Goal: Task Accomplishment & Management: Manage account settings

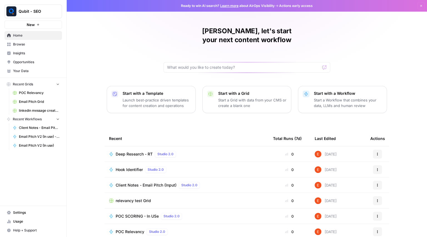
click at [26, 46] on span "Browse" at bounding box center [36, 44] width 46 height 5
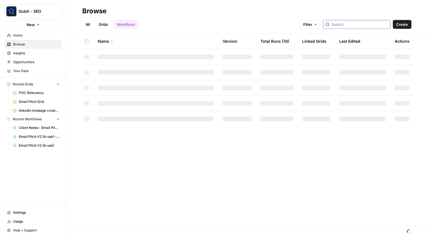
click at [354, 23] on input "search" at bounding box center [359, 25] width 56 height 6
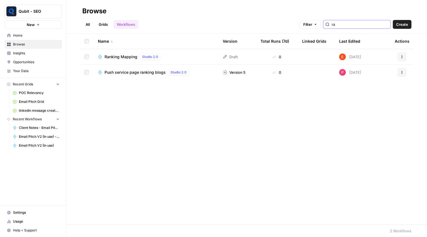
type input "r"
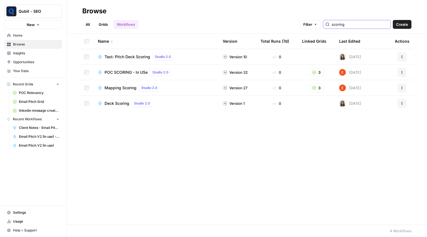
type input "scoring"
click at [201, 94] on td "Mapping Scoring Studio 2.0" at bounding box center [155, 87] width 125 height 15
click at [126, 87] on span "Mapping Scoring" at bounding box center [120, 88] width 32 height 6
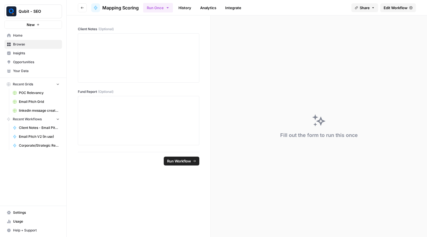
click at [383, 8] on span "Edit Workflow" at bounding box center [395, 8] width 24 height 6
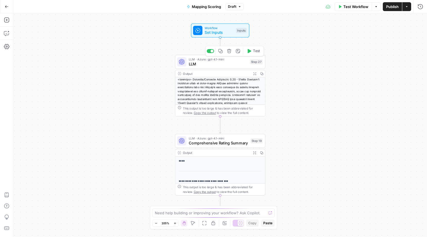
click at [225, 67] on div "LLM · Azure: gpt-4.1-mini LLM Step 27 Copy step Delete step Add Note Test" at bounding box center [220, 62] width 90 height 14
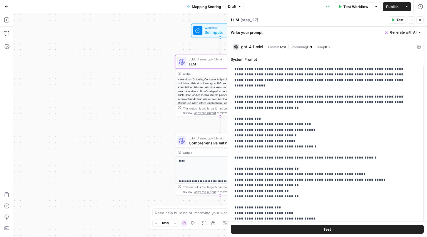
click at [308, 42] on div "gpt-4.1-mini | Format Text | Streaming ON | Temp 0.2" at bounding box center [327, 47] width 193 height 11
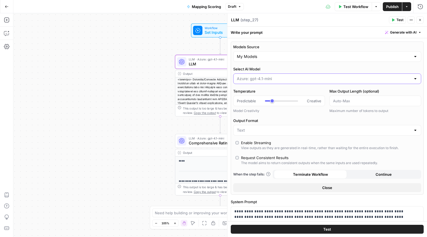
click at [259, 79] on input "Select AI Model" at bounding box center [324, 79] width 174 height 6
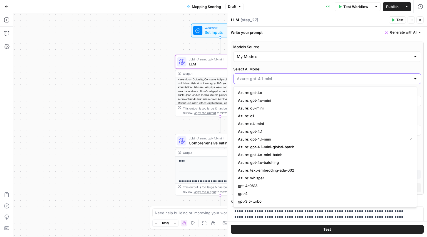
type input "***"
type input "Azure: gpt-4.1-mini"
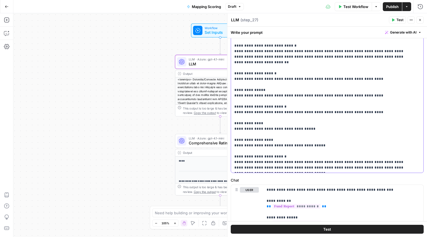
scroll to position [295, 0]
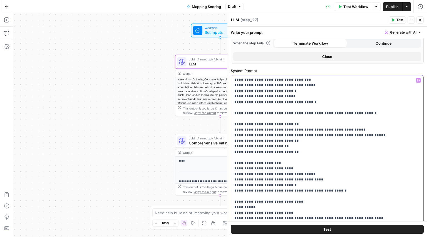
scroll to position [56, 0]
click at [256, 113] on p "**********" at bounding box center [322, 187] width 177 height 333
type input "***"
drag, startPoint x: 293, startPoint y: 142, endPoint x: 233, endPoint y: 136, distance: 60.1
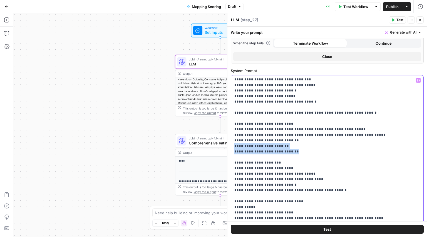
click at [233, 136] on div "**********" at bounding box center [325, 189] width 188 height 226
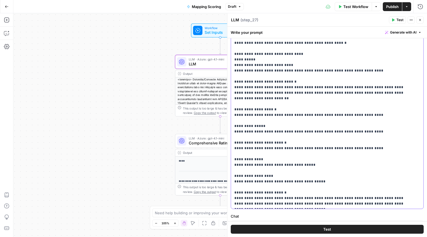
scroll to position [224, 0]
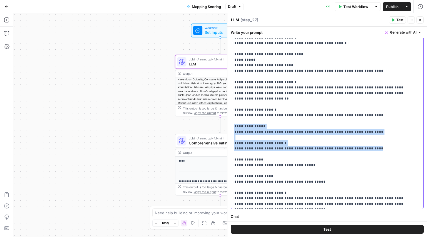
drag, startPoint x: 366, startPoint y: 133, endPoint x: 231, endPoint y: 110, distance: 136.6
click at [231, 110] on div "**********" at bounding box center [325, 96] width 188 height 226
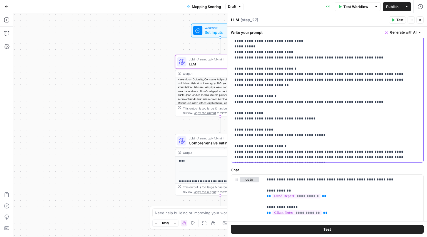
scroll to position [277, 0]
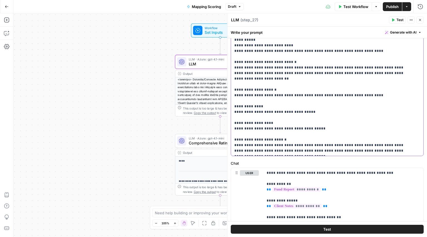
click at [326, 128] on p "**********" at bounding box center [322, 9] width 177 height 289
click at [241, 134] on p "**********" at bounding box center [322, 9] width 177 height 289
click at [310, 135] on p "**********" at bounding box center [322, 9] width 177 height 289
drag, startPoint x: 271, startPoint y: 139, endPoint x: 314, endPoint y: 134, distance: 43.3
click at [314, 134] on p "**********" at bounding box center [322, 9] width 177 height 289
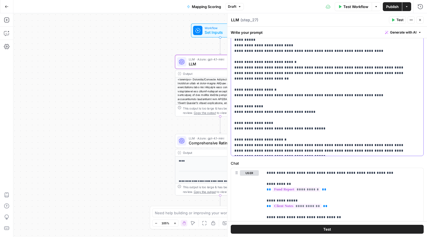
click at [283, 146] on p "**********" at bounding box center [322, 9] width 177 height 289
drag, startPoint x: 264, startPoint y: 139, endPoint x: 317, endPoint y: 135, distance: 53.0
click at [317, 135] on p "**********" at bounding box center [322, 9] width 177 height 289
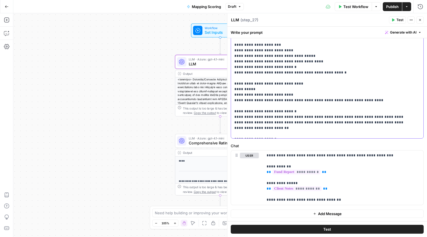
scroll to position [0, 0]
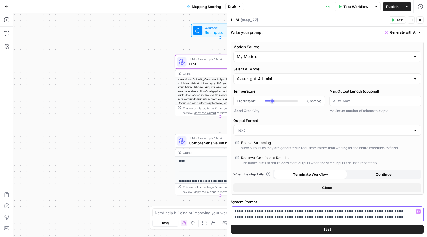
type input "***"
click at [275, 75] on div "Azure: gpt-4.1-mini" at bounding box center [327, 79] width 188 height 11
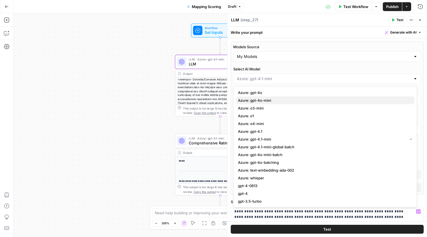
click at [248, 103] on span "Azure: gpt-4o-mini" at bounding box center [324, 101] width 172 height 6
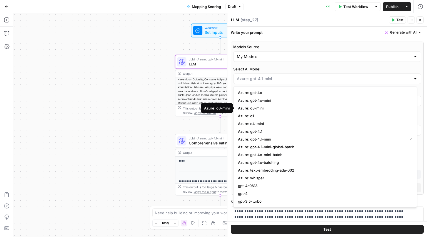
type input "Azure: gpt-4o-mini"
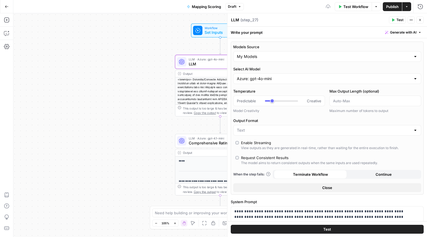
type input "***"
click at [189, 144] on span "Comprehensive Rating Summary" at bounding box center [218, 143] width 59 height 6
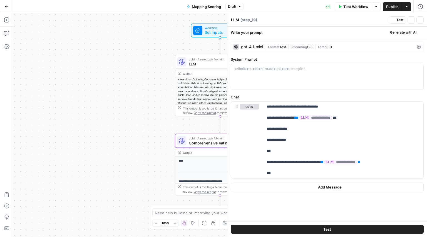
type textarea "Comprehensive Rating Summary"
click at [294, 50] on div "gpt-4.1-mini | Format Text | Streaming OFF | Temp 0.0" at bounding box center [327, 47] width 193 height 11
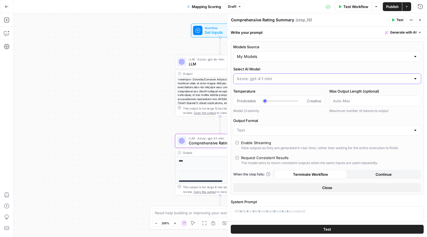
click at [257, 78] on input "Select AI Model" at bounding box center [324, 79] width 174 height 6
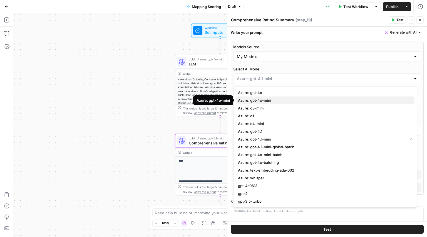
click at [251, 100] on span "Azure: gpt-4o-mini" at bounding box center [324, 101] width 172 height 6
type input "Azure: gpt-4o-mini"
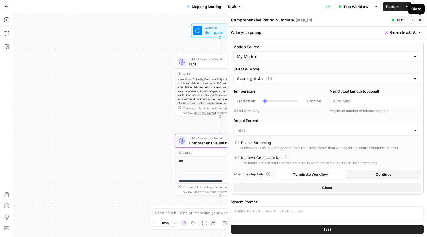
click at [421, 17] on button "Close" at bounding box center [419, 19] width 7 height 7
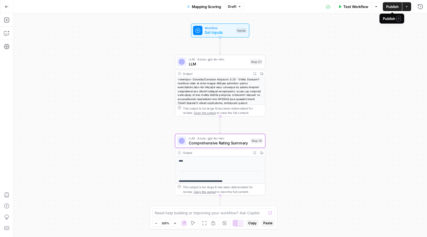
click at [389, 5] on span "Publish" at bounding box center [392, 7] width 12 height 6
click at [220, 145] on span "Comprehensive Rating Summary" at bounding box center [218, 143] width 59 height 6
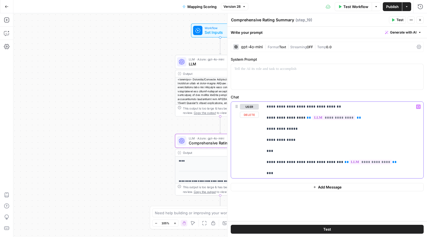
click at [289, 140] on p "**********" at bounding box center [342, 140] width 153 height 72
click at [391, 4] on span "Publish" at bounding box center [392, 7] width 12 height 6
click at [4, 6] on button "Go Back" at bounding box center [7, 7] width 10 height 10
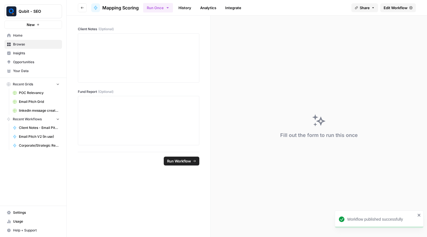
click at [80, 9] on button "Go back" at bounding box center [82, 7] width 9 height 9
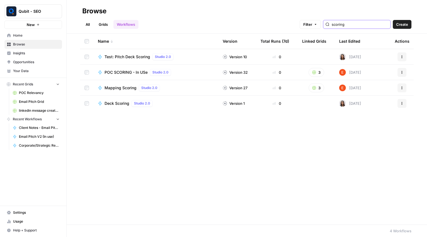
click at [354, 23] on input "scoring" at bounding box center [359, 25] width 56 height 6
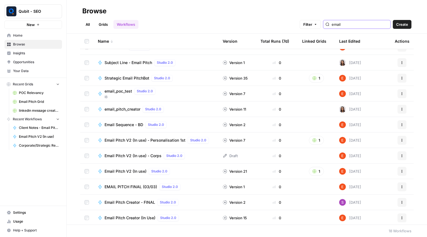
scroll to position [26, 0]
type input "email"
click at [138, 138] on span "Email Pitch V2 (In use) - Personalisation 1st" at bounding box center [144, 140] width 81 height 6
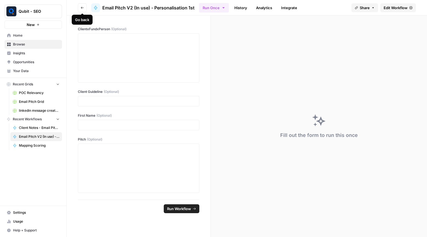
click at [81, 10] on button "Go back" at bounding box center [82, 7] width 9 height 9
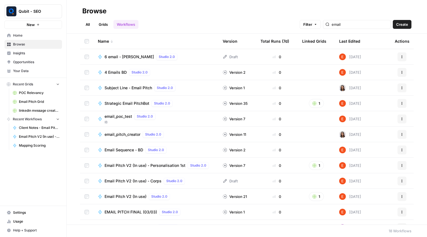
click at [131, 195] on span "Email Pitch V2 (In use)" at bounding box center [125, 197] width 42 height 6
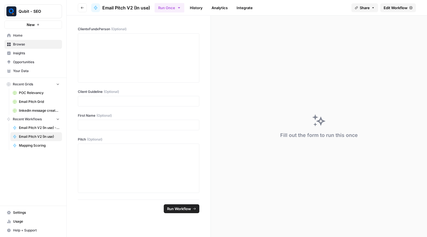
click at [397, 10] on span "Edit Workflow" at bounding box center [395, 8] width 24 height 6
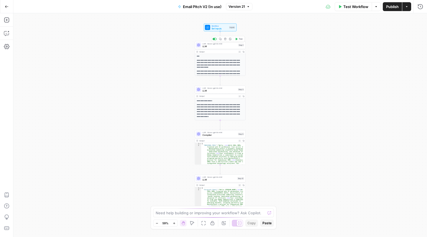
click at [202, 49] on div "LLM · Azure: gpt-4o-mini LLM Step 1 Copy step Delete step Add Note Test" at bounding box center [220, 45] width 51 height 8
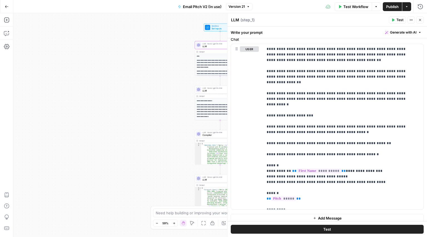
scroll to position [236, 0]
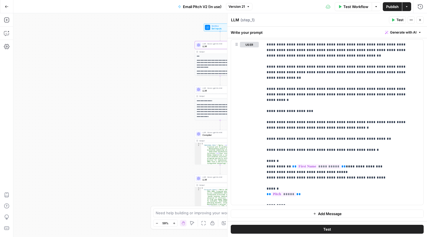
click at [10, 4] on button "Go Back" at bounding box center [7, 7] width 10 height 10
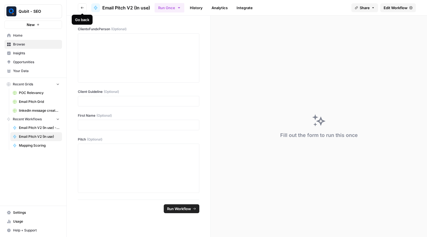
click at [80, 7] on button "Go back" at bounding box center [82, 7] width 9 height 9
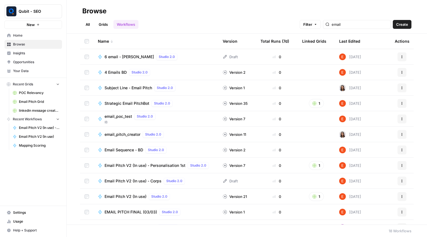
click at [105, 21] on link "Grids" at bounding box center [103, 24] width 16 height 9
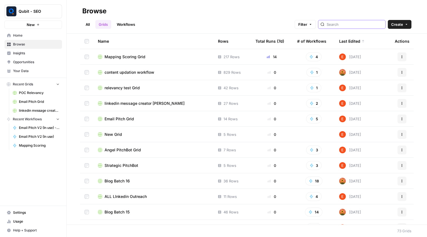
click at [351, 22] on input "search" at bounding box center [354, 25] width 56 height 6
click at [134, 26] on link "Workflows" at bounding box center [125, 24] width 25 height 9
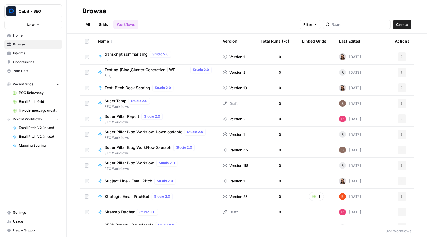
scroll to position [280, 0]
click at [362, 24] on input "e" at bounding box center [359, 25] width 56 height 6
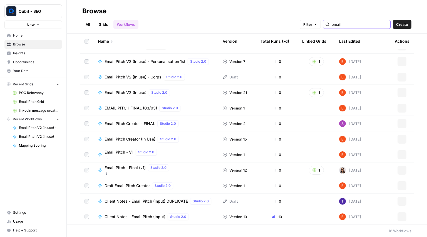
scroll to position [104, 0]
type input "email"
click at [166, 62] on span "Email Pitch V2 (In use) - Personalisation 1st" at bounding box center [144, 62] width 81 height 6
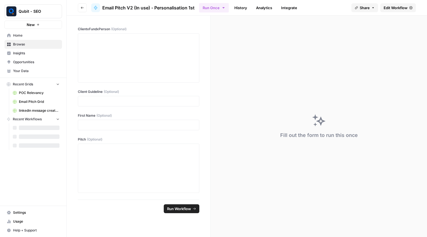
click at [395, 9] on span "Edit Workflow" at bounding box center [395, 8] width 24 height 6
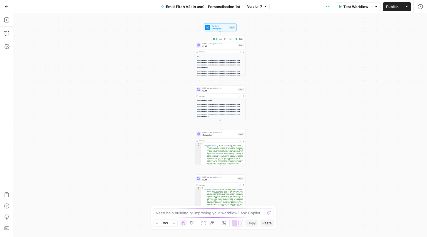
click at [226, 46] on span "LLM" at bounding box center [219, 46] width 34 height 3
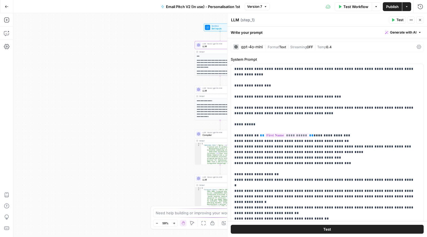
click at [182, 100] on div "**********" at bounding box center [219, 125] width 413 height 224
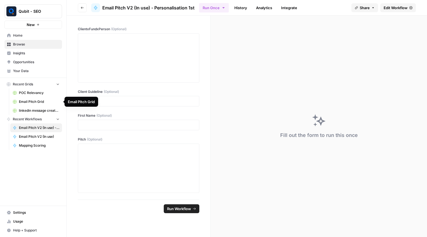
click at [44, 106] on link "Email Pitch Grid" at bounding box center [36, 101] width 52 height 9
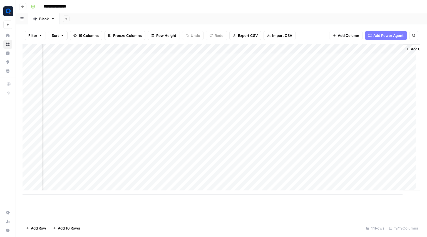
scroll to position [0, 640]
click at [325, 59] on div "Add Column" at bounding box center [220, 119] width 397 height 151
click at [309, 226] on footer "Add Row Add 10 Rows 14 Rows 19/19 Columns" at bounding box center [220, 228] width 397 height 18
click at [292, 52] on div "Add Column" at bounding box center [220, 119] width 397 height 151
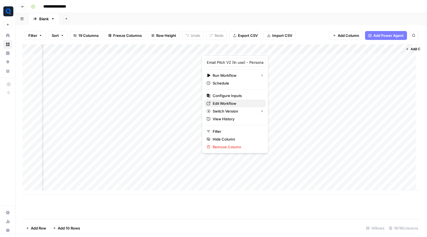
click at [234, 104] on span "Edit Workflow" at bounding box center [236, 104] width 49 height 6
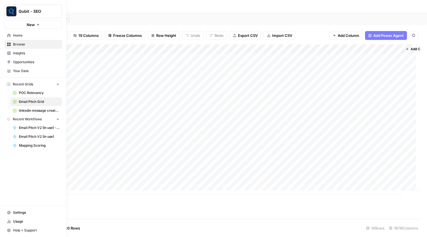
click at [33, 94] on span "POC Relevancy" at bounding box center [39, 93] width 41 height 5
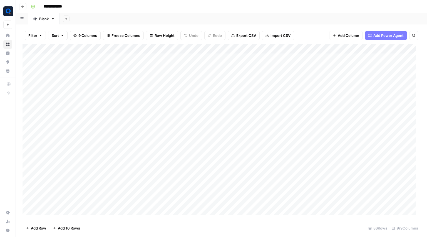
click at [162, 66] on div "Add Column" at bounding box center [220, 131] width 397 height 175
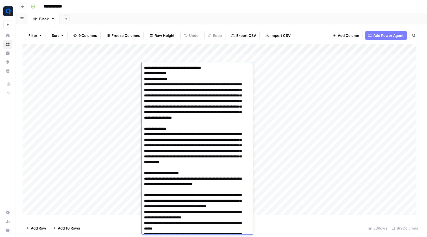
scroll to position [562, 0]
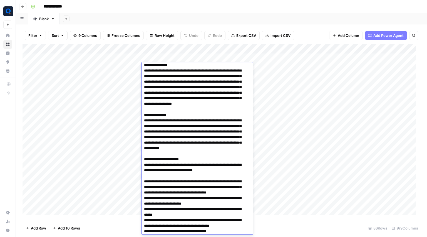
scroll to position [0, 0]
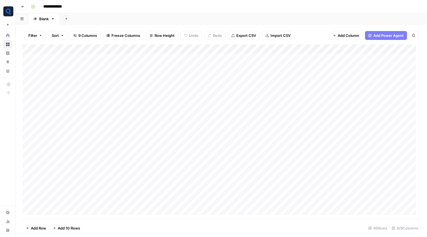
click at [136, 54] on div "Add Column" at bounding box center [220, 131] width 397 height 175
click at [21, 6] on icon "button" at bounding box center [22, 6] width 3 height 3
click at [26, 8] on header "**********" at bounding box center [221, 6] width 411 height 13
click at [25, 8] on button "Go back" at bounding box center [22, 6] width 7 height 7
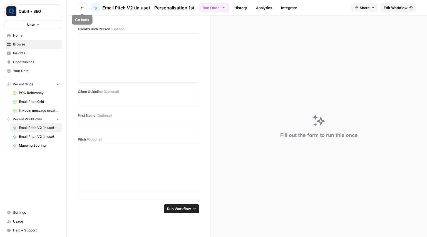
click at [81, 11] on button "Go back" at bounding box center [82, 7] width 9 height 9
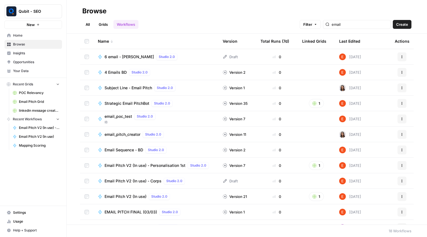
click at [103, 24] on link "Grids" at bounding box center [103, 24] width 16 height 9
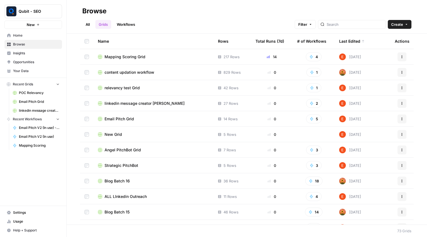
click at [343, 29] on div at bounding box center [351, 24] width 67 height 9
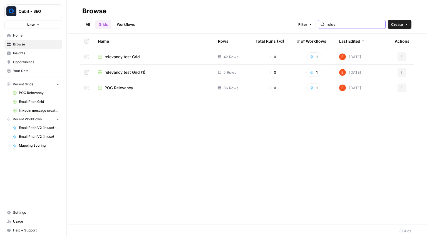
type input "relev"
click at [134, 69] on td "relevancy test Grid (1)" at bounding box center [153, 72] width 120 height 15
click at [149, 76] on td "relevancy test Grid (1)" at bounding box center [153, 72] width 120 height 15
click at [125, 72] on span "relevancy test Grid (1)" at bounding box center [124, 73] width 41 height 6
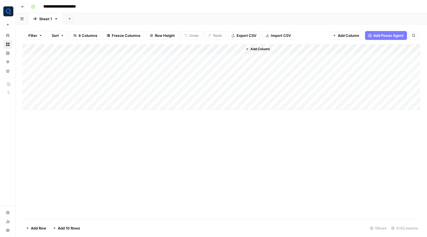
click at [24, 7] on icon "button" at bounding box center [22, 6] width 3 height 3
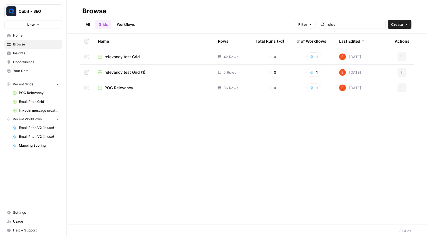
click at [122, 62] on td "relevancy test Grid" at bounding box center [153, 56] width 120 height 15
click at [122, 59] on span "relevancy test Grid" at bounding box center [121, 57] width 35 height 6
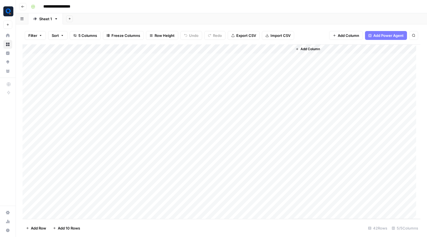
click at [231, 52] on div "Add Column" at bounding box center [220, 131] width 397 height 175
click at [158, 73] on div "Add Column" at bounding box center [220, 131] width 397 height 175
click at [239, 60] on div "Add Column" at bounding box center [220, 131] width 397 height 175
click at [238, 65] on div "Add Column" at bounding box center [220, 131] width 397 height 175
click at [237, 76] on div "Add Column" at bounding box center [220, 131] width 397 height 175
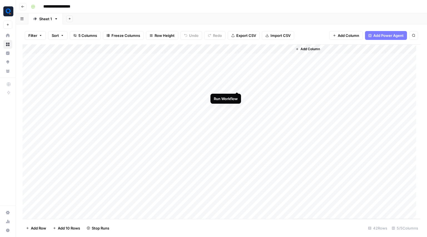
click at [237, 84] on div "Add Column" at bounding box center [220, 131] width 397 height 175
click at [236, 94] on div "Add Column" at bounding box center [220, 131] width 397 height 175
click at [240, 103] on div "Add Column" at bounding box center [220, 131] width 397 height 175
click at [237, 106] on div "Add Column" at bounding box center [220, 131] width 397 height 175
click at [237, 116] on div "Add Column" at bounding box center [220, 131] width 397 height 175
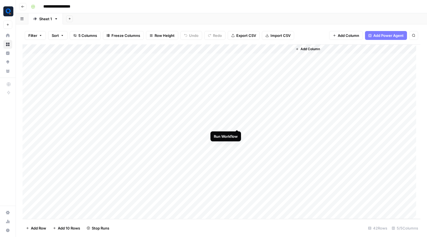
click at [236, 123] on div "Add Column" at bounding box center [220, 131] width 397 height 175
click at [237, 132] on div "Add Column" at bounding box center [220, 131] width 397 height 175
click at [236, 142] on div "Add Column" at bounding box center [220, 131] width 397 height 175
click at [258, 86] on div "Add Column" at bounding box center [220, 131] width 397 height 175
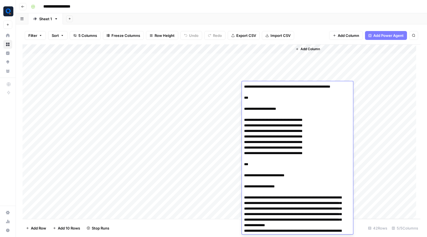
scroll to position [701, 0]
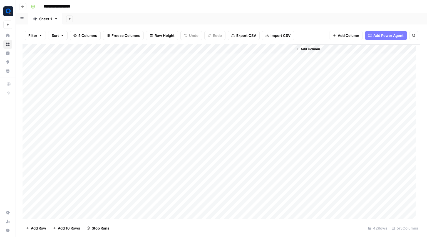
click at [275, 66] on div "Add Column" at bounding box center [220, 131] width 397 height 175
drag, startPoint x: 254, startPoint y: 58, endPoint x: 255, endPoint y: 84, distance: 26.4
click at [255, 84] on div "Add Column" at bounding box center [220, 131] width 397 height 175
drag, startPoint x: 266, startPoint y: 133, endPoint x: 266, endPoint y: 59, distance: 73.9
click at [266, 59] on div "Add Column" at bounding box center [220, 131] width 397 height 175
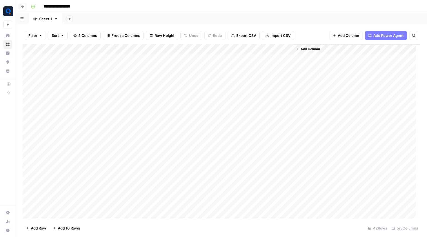
click at [266, 58] on div "Add Column" at bounding box center [220, 131] width 397 height 175
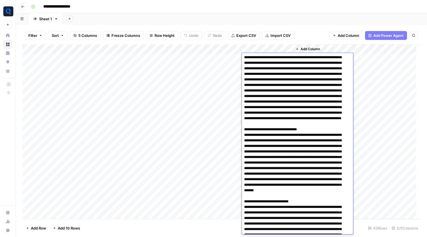
scroll to position [0, 0]
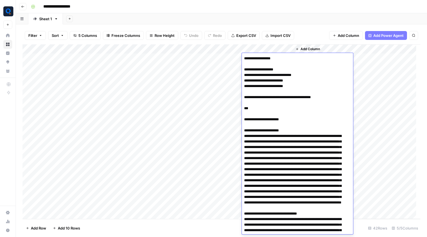
drag, startPoint x: 323, startPoint y: 99, endPoint x: 315, endPoint y: 98, distance: 8.2
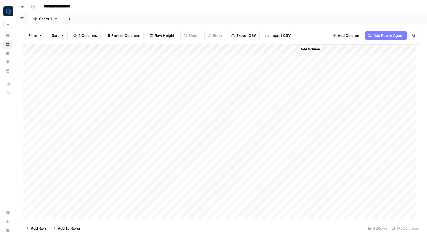
click at [155, 76] on div "Add Column" at bounding box center [220, 131] width 397 height 175
click at [229, 59] on div "Add Column" at bounding box center [220, 131] width 397 height 175
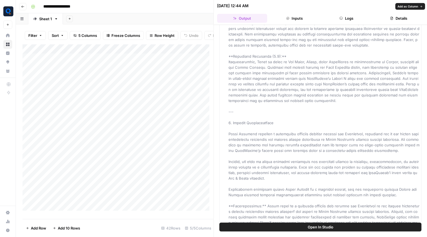
scroll to position [233, 0]
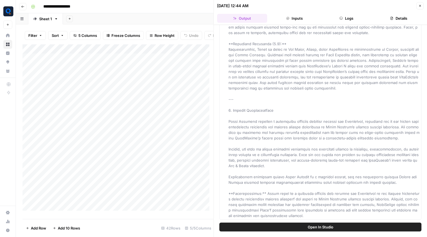
click at [345, 17] on button "Logs" at bounding box center [346, 18] width 50 height 9
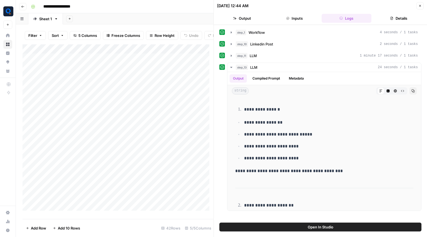
click at [302, 16] on button "Inputs" at bounding box center [294, 18] width 50 height 9
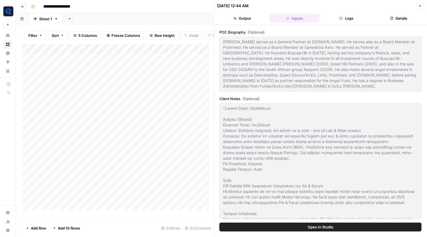
scroll to position [21, 0]
click at [420, 4] on button "Close" at bounding box center [419, 5] width 7 height 7
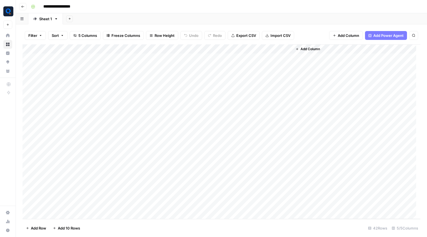
click at [254, 135] on div "Add Column" at bounding box center [220, 131] width 397 height 175
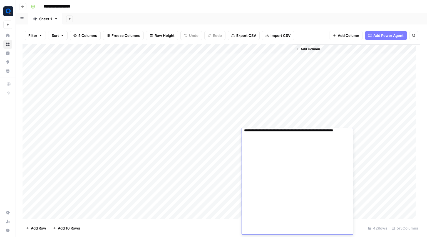
click at [269, 111] on div "Add Column" at bounding box center [220, 131] width 397 height 175
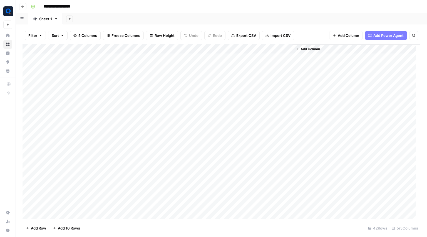
click at [262, 70] on div "Add Column" at bounding box center [220, 131] width 397 height 175
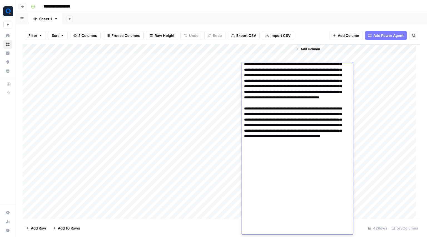
scroll to position [465, 0]
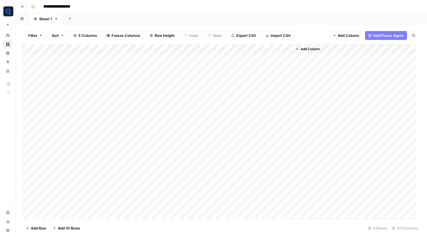
click at [379, 107] on div "Add Column" at bounding box center [356, 131] width 128 height 175
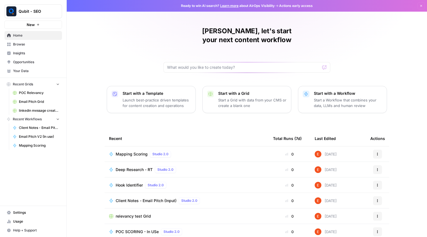
click at [36, 46] on span "Browse" at bounding box center [36, 44] width 46 height 5
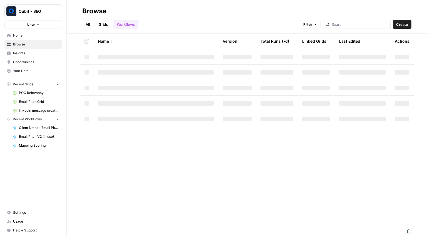
click at [107, 24] on link "Grids" at bounding box center [103, 24] width 16 height 9
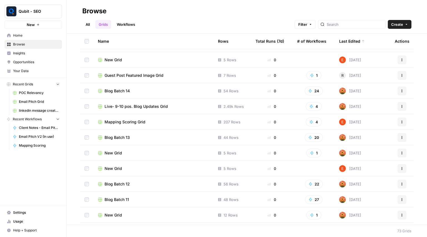
scroll to position [170, 0]
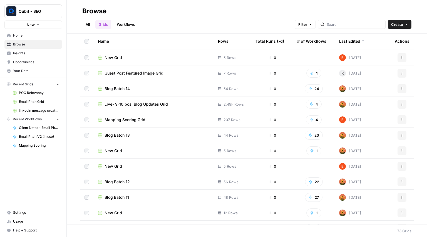
click at [141, 120] on span "Mapping Scoring Grid" at bounding box center [124, 120] width 41 height 6
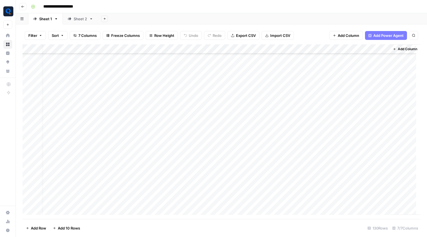
scroll to position [79, 7]
click at [324, 50] on div "Add Column" at bounding box center [220, 131] width 397 height 175
click at [54, 211] on div "Add Column" at bounding box center [220, 131] width 397 height 175
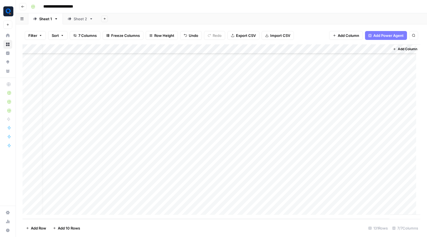
click at [67, 211] on div "Add Column" at bounding box center [220, 131] width 397 height 175
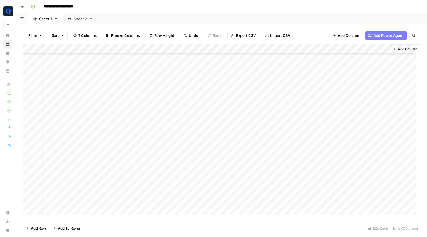
scroll to position [1104, 7]
click at [67, 211] on div "Add Column" at bounding box center [220, 131] width 397 height 175
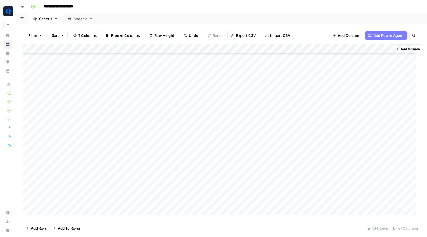
click at [67, 211] on div "Add Column" at bounding box center [220, 131] width 397 height 175
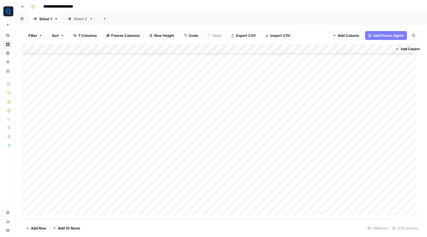
click at [67, 211] on div "Add Column" at bounding box center [220, 131] width 397 height 175
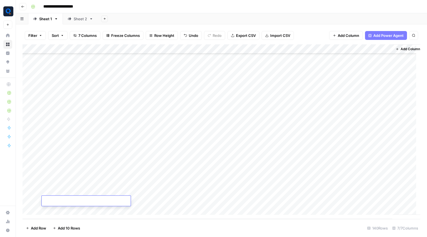
click at [67, 211] on div "Add Column" at bounding box center [220, 131] width 397 height 175
click at [198, 164] on div "Add Column" at bounding box center [220, 131] width 397 height 175
drag, startPoint x: 275, startPoint y: 117, endPoint x: 274, endPoint y: 183, distance: 66.1
click at [274, 183] on div "Add Column" at bounding box center [220, 131] width 397 height 175
click at [332, 48] on div "Add Column" at bounding box center [220, 131] width 397 height 175
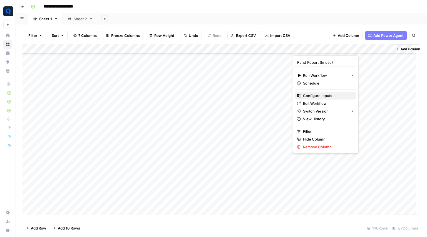
click at [321, 95] on span "Configure Inputs" at bounding box center [327, 96] width 49 height 6
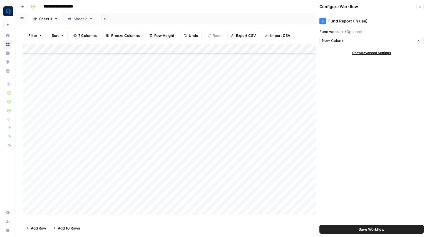
click at [422, 9] on button "Close" at bounding box center [419, 6] width 7 height 7
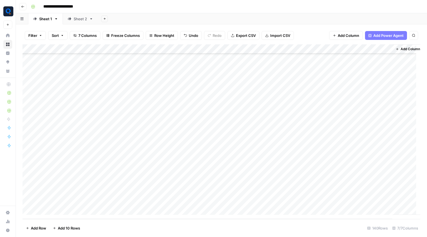
click at [327, 117] on div "Add Column" at bounding box center [220, 131] width 397 height 175
click at [316, 126] on div "Add Column" at bounding box center [220, 131] width 397 height 175
click at [316, 135] on div "Add Column" at bounding box center [220, 131] width 397 height 175
click at [319, 115] on div "Add Column" at bounding box center [220, 131] width 397 height 175
click at [315, 144] on div "Add Column" at bounding box center [220, 131] width 397 height 175
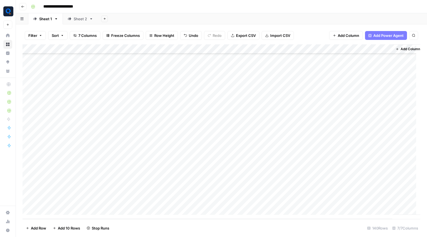
click at [312, 157] on div "Add Column" at bounding box center [220, 131] width 397 height 175
click at [314, 164] on div "Add Column" at bounding box center [220, 131] width 397 height 175
click at [322, 153] on div "Add Column" at bounding box center [220, 131] width 397 height 175
click at [306, 173] on div "Add Column" at bounding box center [220, 131] width 397 height 175
drag, startPoint x: 74, startPoint y: 114, endPoint x: 67, endPoint y: 158, distance: 44.4
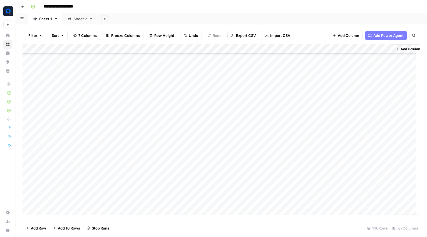
click at [67, 158] on div "Add Column" at bounding box center [220, 131] width 397 height 175
click at [78, 143] on div "Add Column" at bounding box center [220, 131] width 397 height 175
drag, startPoint x: 91, startPoint y: 149, endPoint x: 93, endPoint y: 177, distance: 28.4
click at [93, 177] on div "Add Column" at bounding box center [220, 131] width 397 height 175
click at [116, 148] on div "Add Column" at bounding box center [220, 131] width 397 height 175
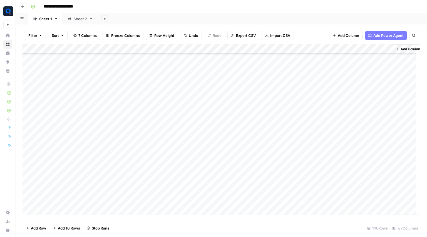
click at [180, 49] on div "Add Column" at bounding box center [220, 131] width 397 height 175
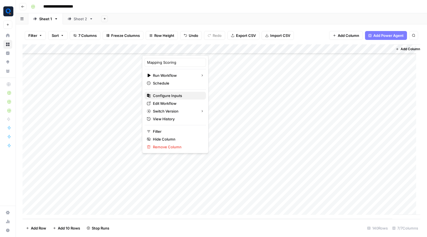
click at [182, 96] on span "Configure Inputs" at bounding box center [177, 96] width 49 height 6
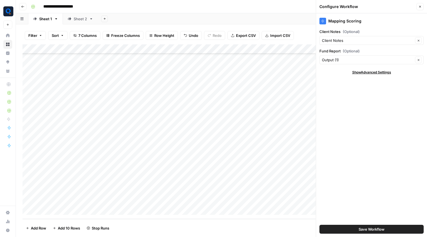
click at [416, 4] on button "Close" at bounding box center [419, 6] width 7 height 7
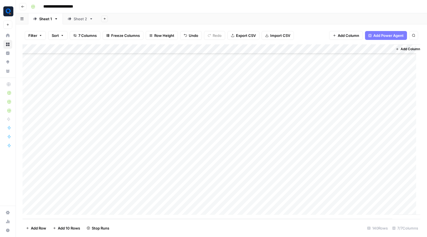
click at [177, 126] on div "Add Column" at bounding box center [220, 131] width 397 height 175
click at [181, 137] on div "Add Column" at bounding box center [220, 131] width 397 height 175
click at [171, 146] on div "Add Column" at bounding box center [220, 131] width 397 height 175
click at [167, 136] on div "Add Column" at bounding box center [220, 131] width 397 height 175
click at [216, 97] on div "Add Column" at bounding box center [220, 131] width 397 height 175
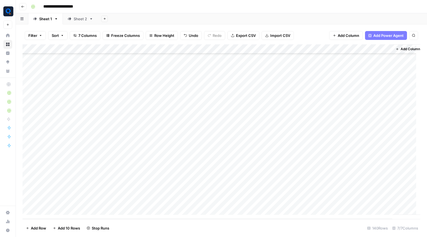
click at [216, 97] on div "Add Column" at bounding box center [220, 131] width 397 height 175
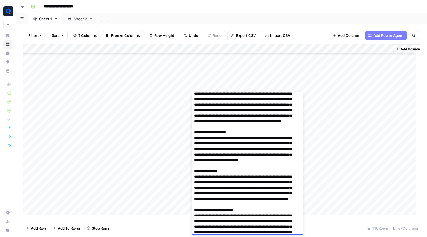
scroll to position [146, 0]
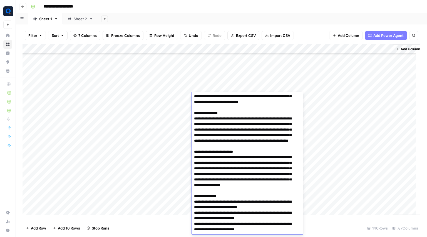
click at [221, 78] on div "Add Column" at bounding box center [220, 131] width 397 height 175
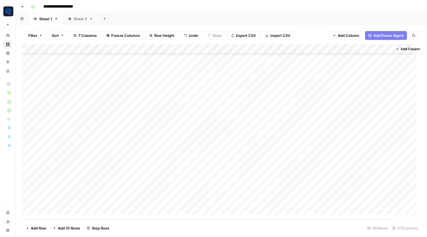
click at [182, 49] on div "Add Column" at bounding box center [220, 131] width 397 height 175
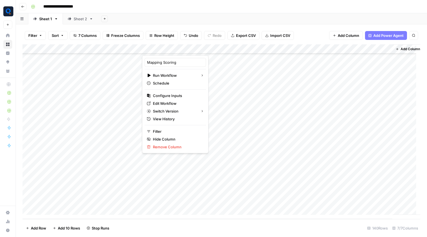
click at [179, 12] on header "**********" at bounding box center [221, 6] width 411 height 13
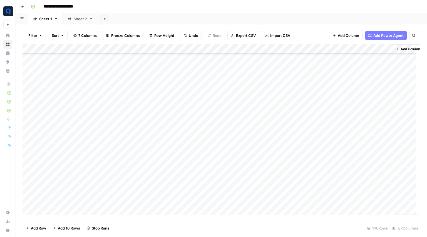
click at [171, 115] on div "Add Column" at bounding box center [220, 131] width 397 height 175
click at [201, 126] on div "Add Column" at bounding box center [220, 131] width 397 height 175
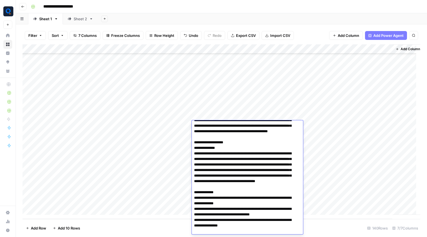
scroll to position [91, 0]
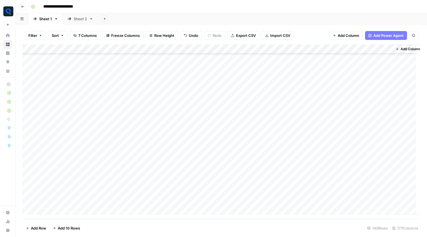
click at [215, 116] on div "Add Column" at bounding box center [220, 131] width 397 height 175
drag, startPoint x: 175, startPoint y: 154, endPoint x: 167, endPoint y: 157, distance: 8.1
click at [167, 157] on div "Add Column" at bounding box center [220, 131] width 397 height 175
click at [186, 153] on div at bounding box center [167, 154] width 51 height 10
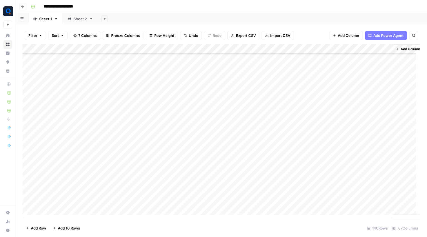
click at [186, 154] on div at bounding box center [167, 154] width 51 height 10
click at [161, 162] on div "Add Column" at bounding box center [220, 131] width 397 height 175
click at [164, 174] on div "Add Column" at bounding box center [220, 131] width 397 height 175
click at [173, 162] on div "Add Column" at bounding box center [220, 131] width 397 height 175
drag, startPoint x: 194, startPoint y: 117, endPoint x: 205, endPoint y: 173, distance: 56.5
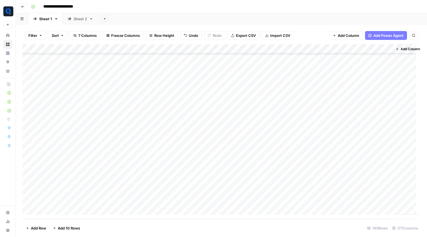
click at [205, 173] on div "Add Column" at bounding box center [220, 131] width 397 height 175
click at [218, 128] on div "Add Column" at bounding box center [220, 131] width 397 height 175
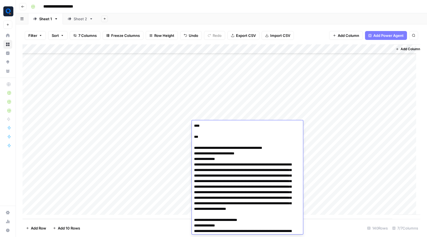
scroll to position [262, 0]
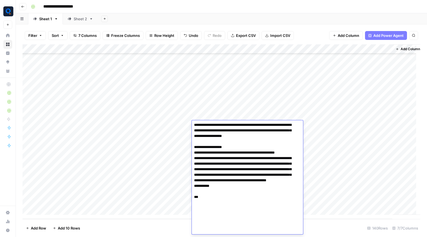
click at [224, 116] on div "Add Column" at bounding box center [220, 131] width 397 height 175
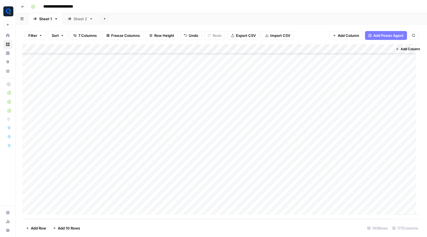
click at [217, 168] on div "Add Column" at bounding box center [220, 131] width 397 height 175
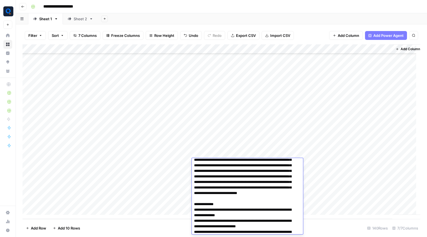
scroll to position [170, 0]
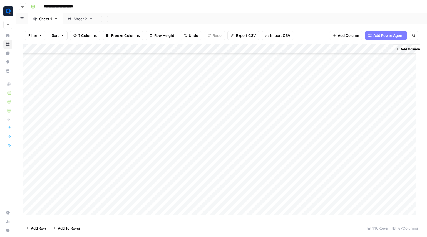
click at [214, 146] on div "Add Column" at bounding box center [220, 131] width 397 height 175
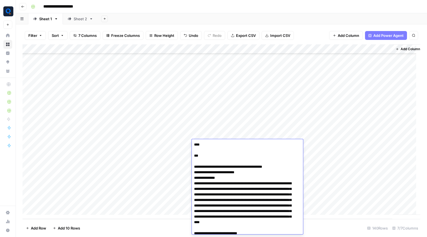
scroll to position [231, 0]
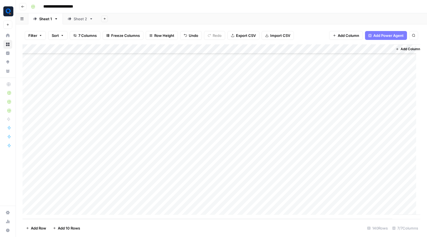
click at [203, 132] on div "Add Column" at bounding box center [220, 131] width 397 height 175
click at [208, 161] on div "Add Column" at bounding box center [220, 131] width 397 height 175
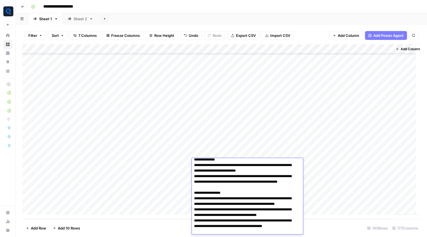
scroll to position [242, 0]
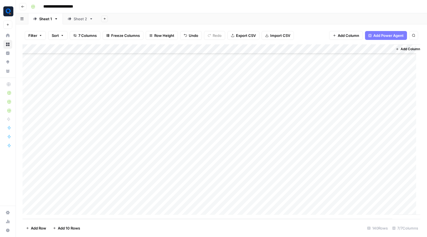
click at [214, 142] on div "Add Column" at bounding box center [220, 131] width 397 height 175
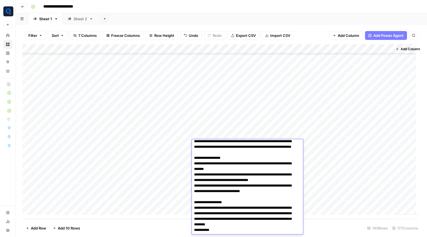
click at [227, 178] on textarea at bounding box center [245, 100] width 107 height 324
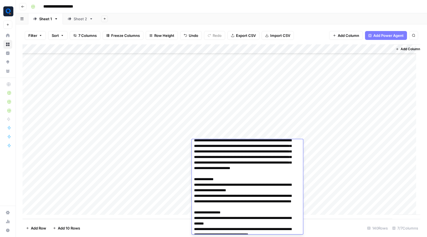
scroll to position [148, 0]
click at [211, 136] on div "Add Column" at bounding box center [220, 131] width 397 height 175
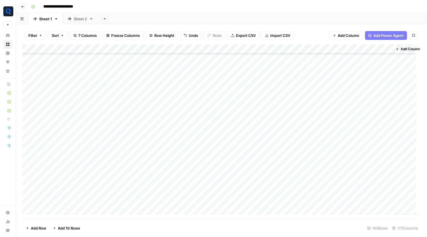
click at [211, 136] on div "Add Column" at bounding box center [220, 131] width 397 height 175
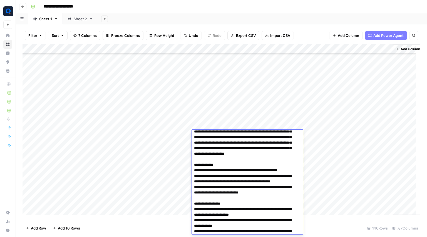
scroll to position [214, 0]
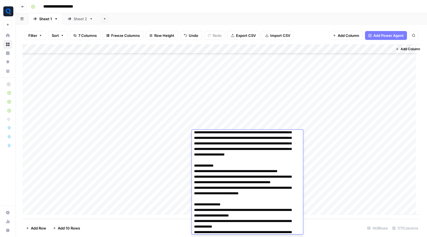
click at [211, 111] on div "Add Column" at bounding box center [220, 131] width 397 height 175
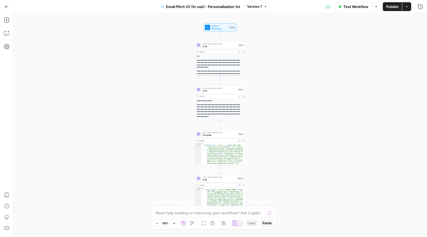
click at [6, 7] on icon "button" at bounding box center [7, 7] width 4 height 4
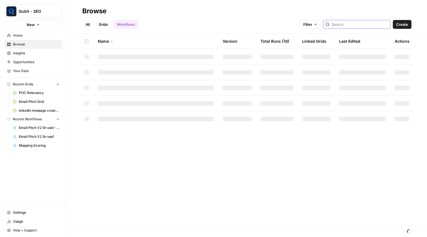
click at [354, 24] on input "search" at bounding box center [359, 25] width 56 height 6
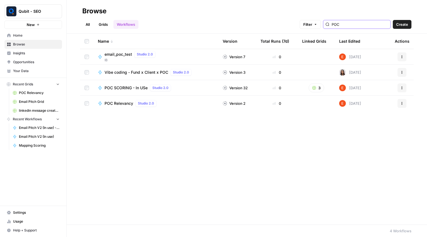
type input "POC"
click at [128, 89] on span "POC SCORING - In USe" at bounding box center [125, 88] width 43 height 6
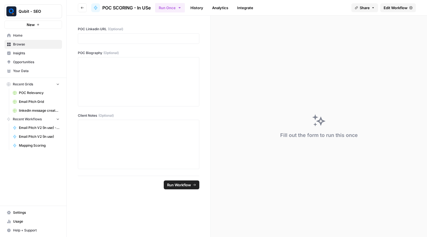
click at [395, 4] on link "Edit Workflow" at bounding box center [398, 7] width 36 height 9
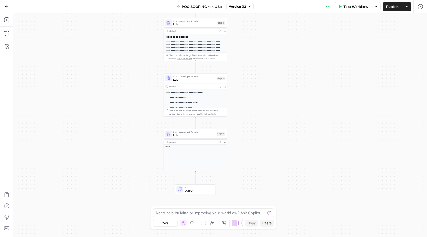
click at [6, 9] on button "Go Back" at bounding box center [7, 7] width 10 height 10
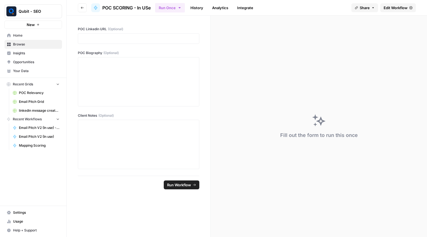
click at [79, 5] on button "Go back" at bounding box center [82, 7] width 9 height 9
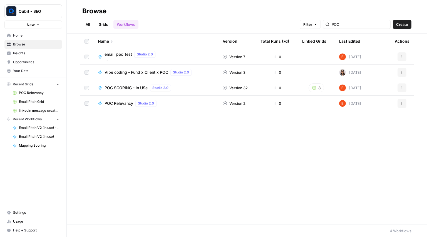
click at [124, 109] on td "POC Relevancy Studio 2.0" at bounding box center [155, 104] width 125 height 16
click at [120, 103] on span "POC Relevancy" at bounding box center [118, 104] width 29 height 6
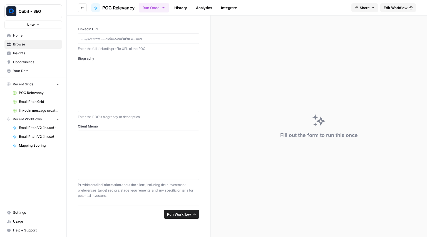
click at [400, 7] on span "Edit Workflow" at bounding box center [395, 8] width 24 height 6
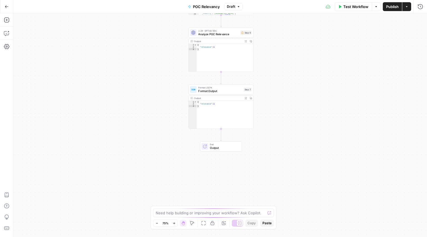
drag, startPoint x: 279, startPoint y: 134, endPoint x: 279, endPoint y: 37, distance: 97.2
click at [279, 37] on div "Workflow Set Inputs Inputs utility Get LinkedIn Profile Data Step 5 Output Expa…" at bounding box center [219, 125] width 413 height 224
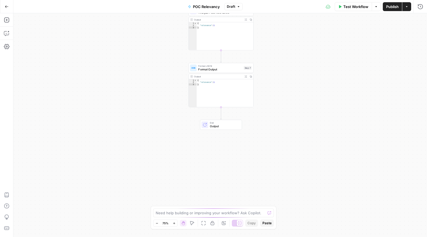
click at [279, 37] on div "Workflow Set Inputs Inputs utility Get LinkedIn Profile Data Step 5 Output Expa…" at bounding box center [219, 125] width 413 height 224
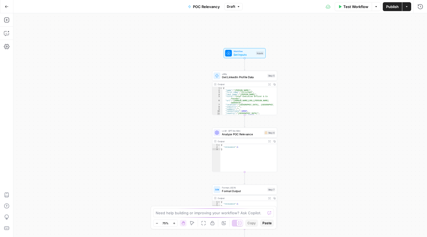
drag, startPoint x: 279, startPoint y: 37, endPoint x: 302, endPoint y: 161, distance: 126.2
click at [302, 161] on div "Workflow Set Inputs Inputs utility Get LinkedIn Profile Data Step 5 Output Expa…" at bounding box center [219, 125] width 413 height 224
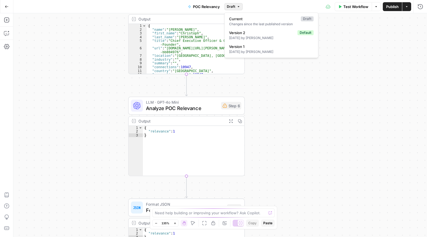
click at [234, 3] on button "Draft" at bounding box center [233, 6] width 18 height 7
click at [258, 37] on div "8 months ago by Ekagra Arora" at bounding box center [271, 38] width 84 height 5
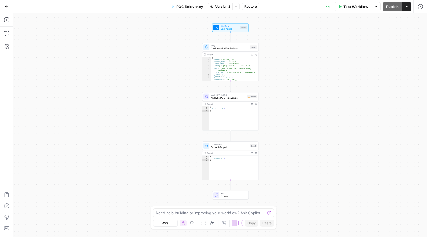
click at [8, 9] on button "Go Back" at bounding box center [7, 7] width 10 height 10
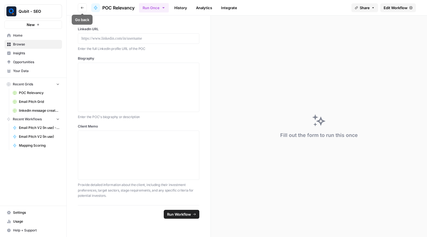
click at [82, 11] on button "Go back" at bounding box center [82, 7] width 9 height 9
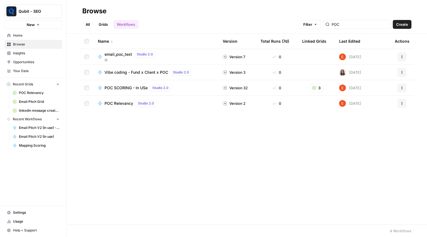
click at [129, 89] on span "POC SCORING - In USe" at bounding box center [125, 88] width 43 height 6
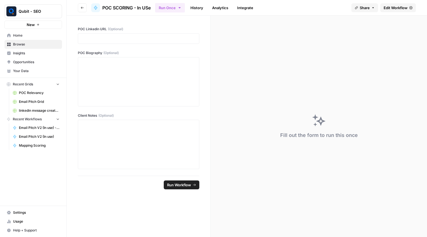
click at [399, 4] on link "Edit Workflow" at bounding box center [398, 7] width 36 height 9
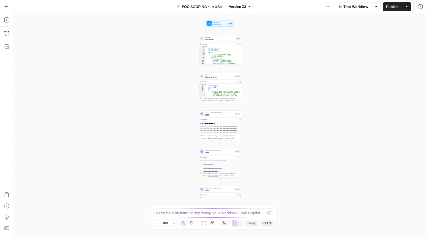
drag, startPoint x: 212, startPoint y: 11, endPoint x: 246, endPoint y: 14, distance: 33.7
click at [246, 14] on div "Go Back POC SCORING - In USe Version 32 Test Workflow Options Publish Actions R…" at bounding box center [213, 118] width 427 height 237
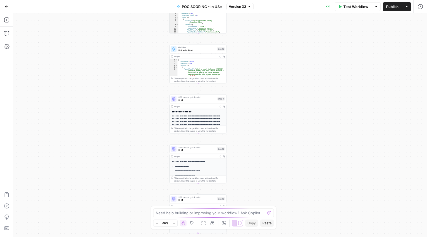
click at [250, 5] on icon "button" at bounding box center [248, 6] width 3 height 3
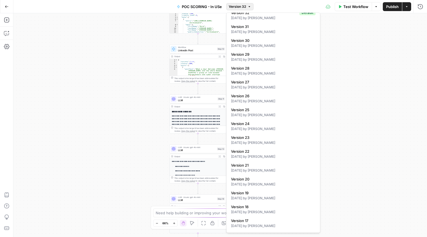
scroll to position [6, 0]
click at [257, 109] on span "Version 25" at bounding box center [272, 110] width 82 height 6
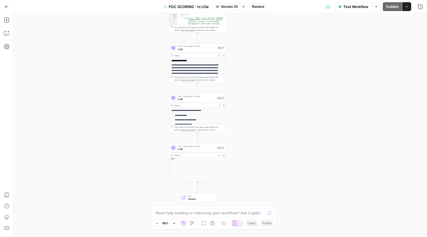
drag, startPoint x: 257, startPoint y: 93, endPoint x: 257, endPoint y: 22, distance: 70.8
click at [257, 22] on div "Workflow Set Inputs Inputs Workflow Workflow Step 1 Output Expand Output Copy 1…" at bounding box center [219, 125] width 413 height 224
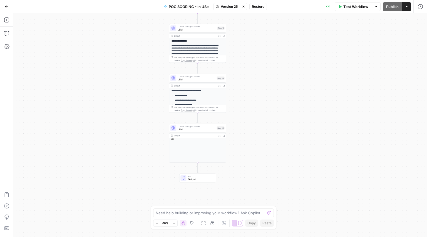
click at [211, 129] on span "LLM" at bounding box center [195, 130] width 37 height 4
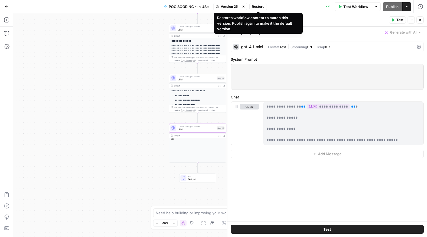
click at [256, 8] on span "Restore" at bounding box center [258, 6] width 12 height 5
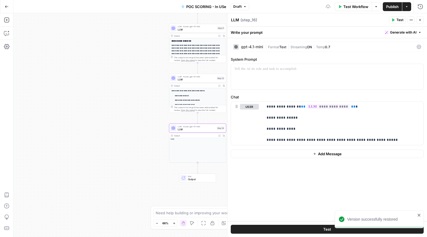
click at [236, 6] on span "Draft" at bounding box center [237, 6] width 8 height 5
click at [292, 2] on div "Test Workflow Options Publish Actions Run History" at bounding box center [338, 6] width 178 height 13
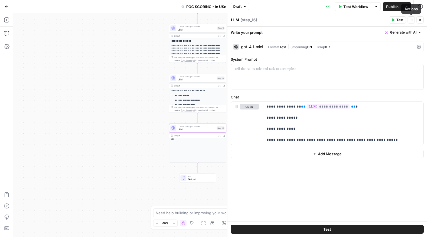
click at [422, 19] on button "Close" at bounding box center [419, 19] width 7 height 7
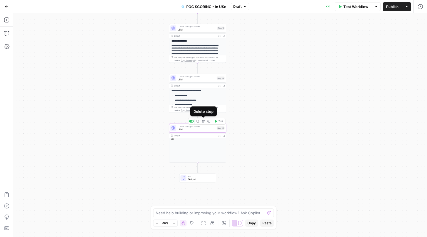
click at [204, 122] on icon "button" at bounding box center [203, 121] width 3 height 3
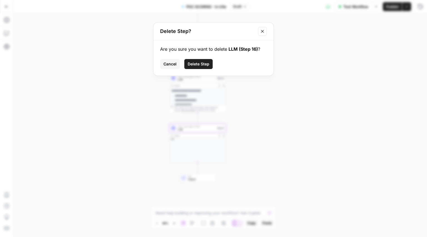
click at [202, 67] on button "Delete Step" at bounding box center [198, 64] width 28 height 10
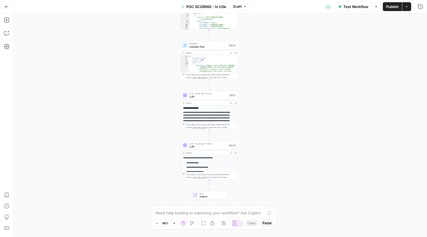
drag, startPoint x: 227, startPoint y: 85, endPoint x: 239, endPoint y: 152, distance: 68.5
click at [239, 152] on div "Workflow Set Inputs Inputs Workflow Workflow Step 1 Output Expand Output Copy 1…" at bounding box center [219, 125] width 413 height 224
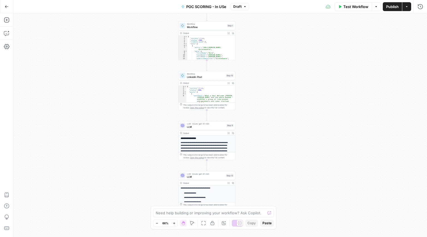
drag, startPoint x: 266, startPoint y: 119, endPoint x: 262, endPoint y: 149, distance: 31.0
click at [262, 149] on div "Workflow Set Inputs Inputs Workflow Workflow Step 1 Output Expand Output Copy 1…" at bounding box center [219, 125] width 413 height 224
click at [206, 126] on span "LLM" at bounding box center [205, 128] width 38 height 4
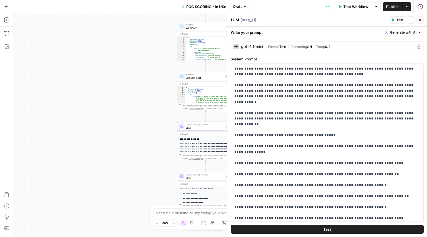
scroll to position [141, 0]
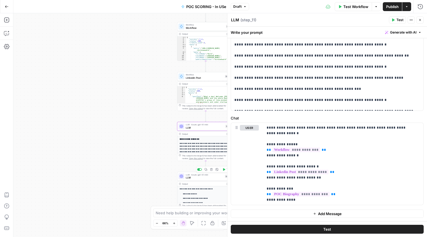
click at [209, 177] on span "LLM" at bounding box center [204, 178] width 37 height 4
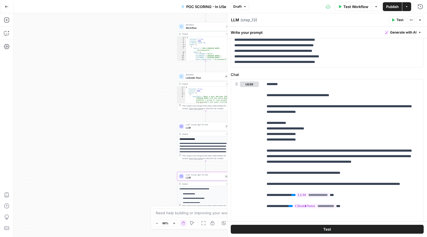
scroll to position [219, 0]
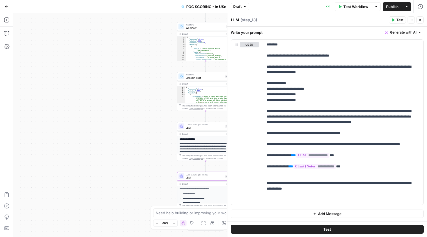
click at [321, 231] on button "Test" at bounding box center [327, 229] width 193 height 9
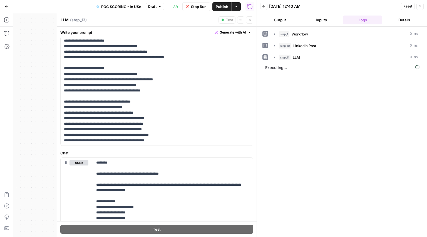
scroll to position [219, 0]
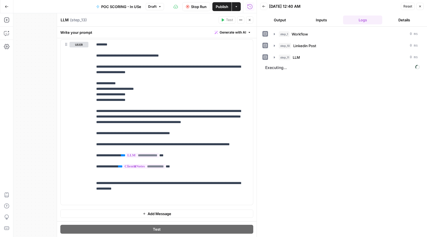
click at [223, 9] on span "Publish" at bounding box center [222, 7] width 12 height 6
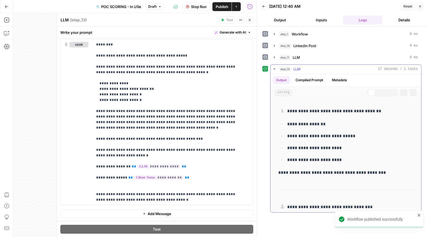
click at [348, 171] on p "**********" at bounding box center [343, 172] width 131 height 7
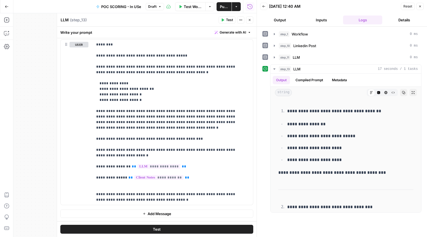
click at [281, 23] on button "Output" at bounding box center [279, 20] width 39 height 9
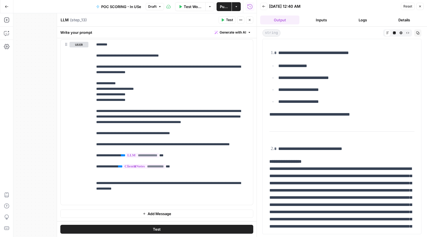
click at [220, 5] on span "Publish" at bounding box center [224, 7] width 8 height 6
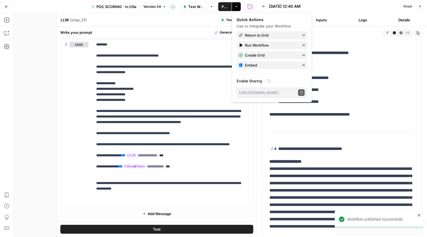
click at [12, 3] on div "Go Back" at bounding box center [6, 6] width 13 height 13
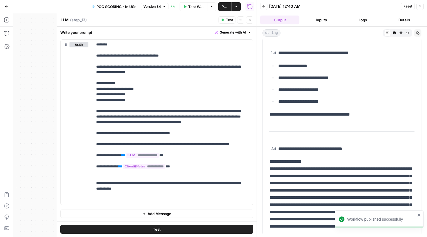
click at [8, 4] on button "Go Back" at bounding box center [7, 7] width 10 height 10
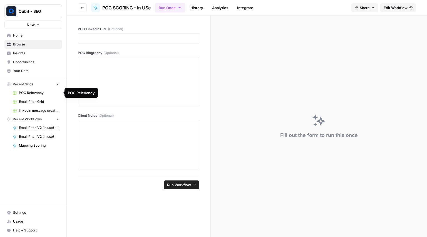
click at [30, 92] on span "POC Relevancy" at bounding box center [39, 93] width 41 height 5
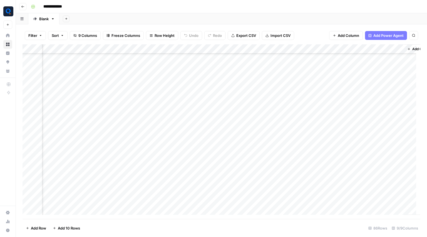
scroll to position [55, 88]
click at [192, 49] on div "Add Column" at bounding box center [220, 131] width 397 height 175
click at [271, 150] on div "Add Column" at bounding box center [220, 131] width 397 height 175
click at [173, 73] on div "Add Column" at bounding box center [220, 131] width 397 height 175
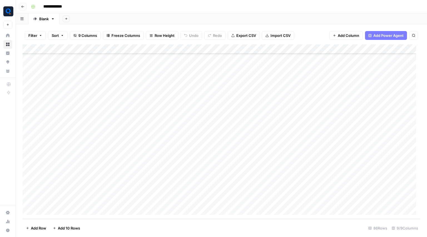
click at [173, 73] on div "Add Column" at bounding box center [220, 131] width 397 height 175
click at [141, 21] on div "Add Sheet" at bounding box center [242, 18] width 367 height 11
click at [19, 9] on button "Go back" at bounding box center [22, 6] width 7 height 7
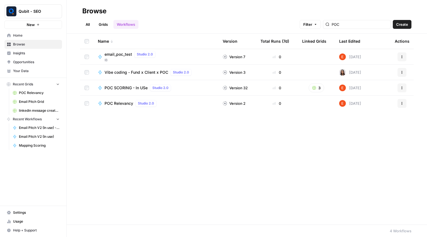
click at [128, 85] on span "POC SCORING - In USe" at bounding box center [125, 88] width 43 height 6
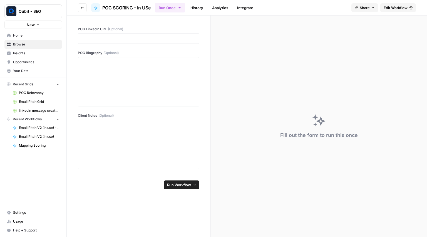
click at [381, 5] on link "Edit Workflow" at bounding box center [398, 7] width 36 height 9
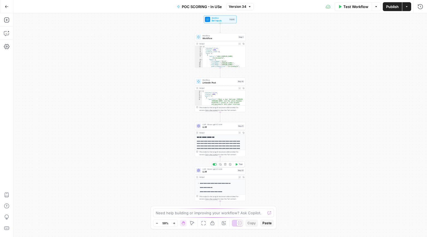
click at [216, 170] on span "LLM" at bounding box center [218, 171] width 33 height 3
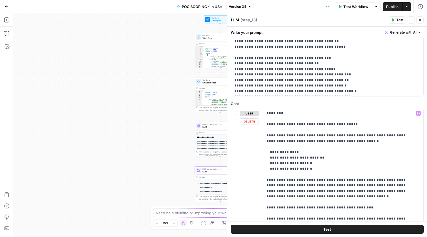
scroll to position [219, 0]
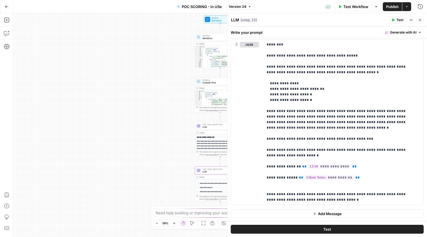
click at [421, 22] on button "Close" at bounding box center [419, 19] width 7 height 7
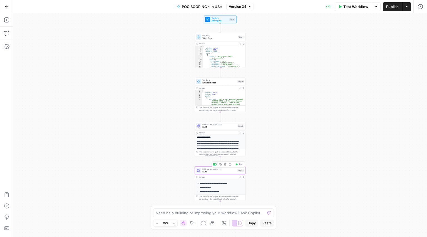
click at [216, 169] on span "LLM · Azure: gpt-4.1-mini" at bounding box center [218, 169] width 33 height 2
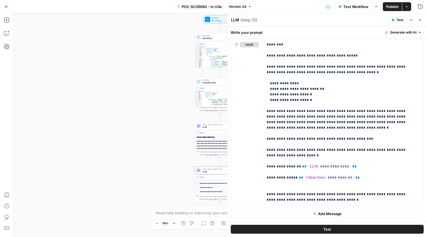
scroll to position [216, 0]
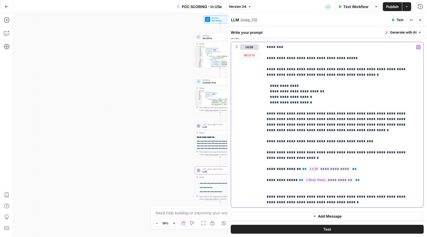
click at [279, 47] on p "**********" at bounding box center [340, 124] width 149 height 161
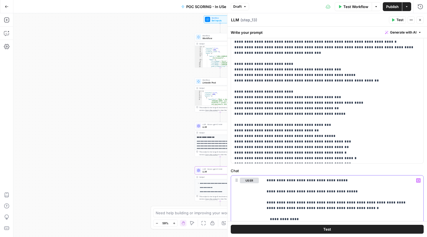
scroll to position [84, 0]
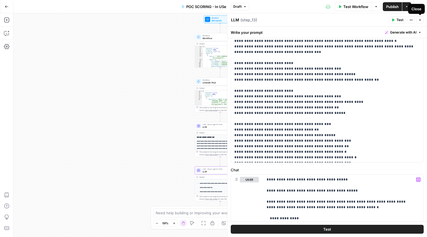
click at [418, 20] on button "Close" at bounding box center [419, 19] width 7 height 7
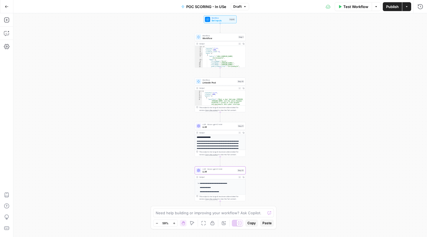
click at [392, 7] on span "Publish" at bounding box center [392, 7] width 12 height 6
